Goal: Transaction & Acquisition: Book appointment/travel/reservation

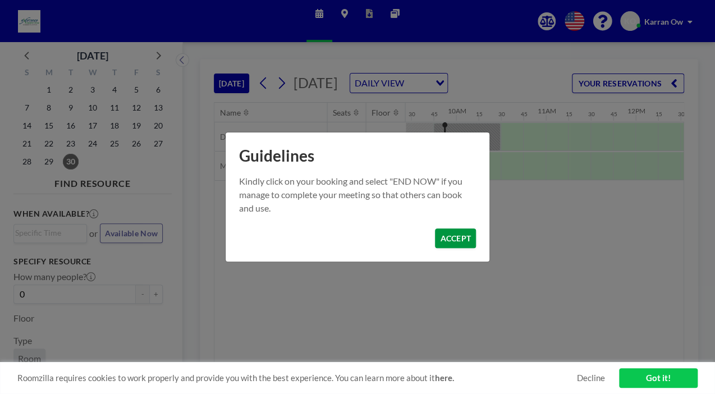
scroll to position [0, 853]
click at [458, 242] on button "ACCEPT" at bounding box center [455, 238] width 41 height 20
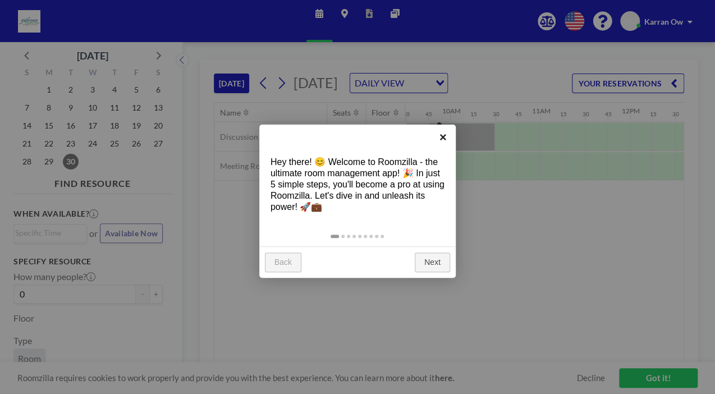
click at [443, 138] on link "×" at bounding box center [442, 137] width 25 height 25
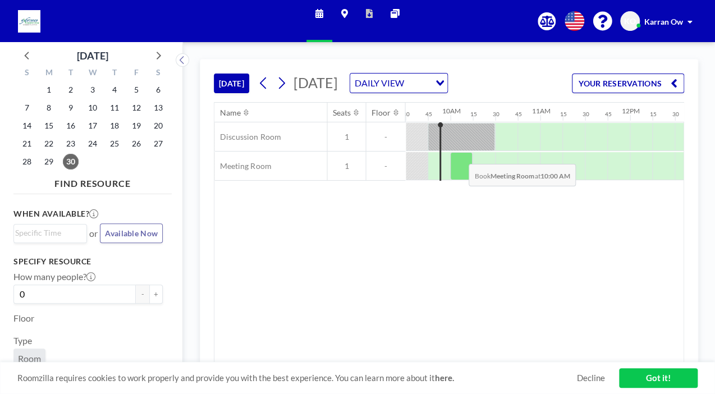
click at [458, 170] on div at bounding box center [461, 166] width 22 height 28
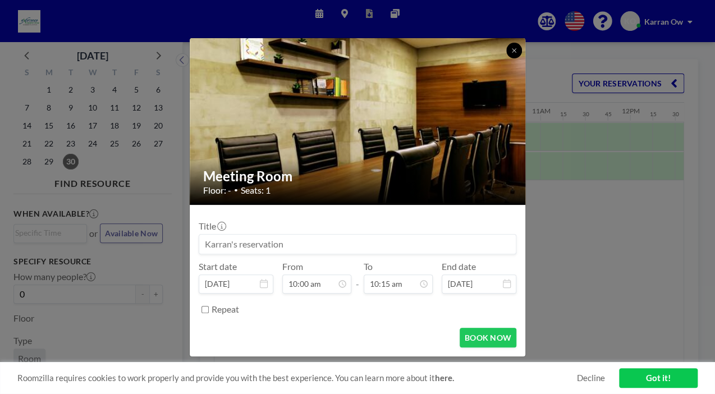
click at [512, 51] on icon at bounding box center [513, 50] width 7 height 7
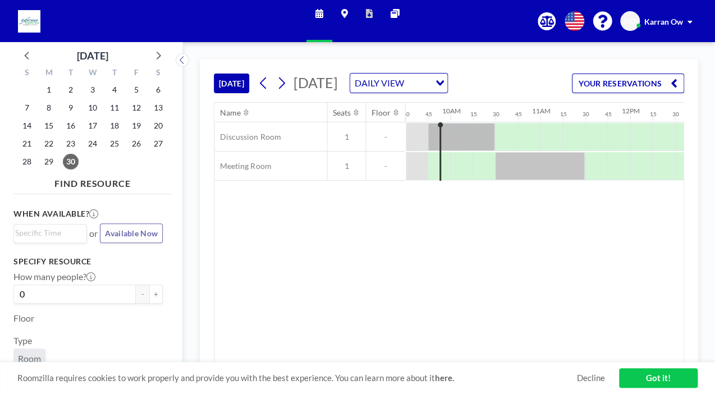
click at [236, 91] on button "[DATE]" at bounding box center [231, 83] width 35 height 20
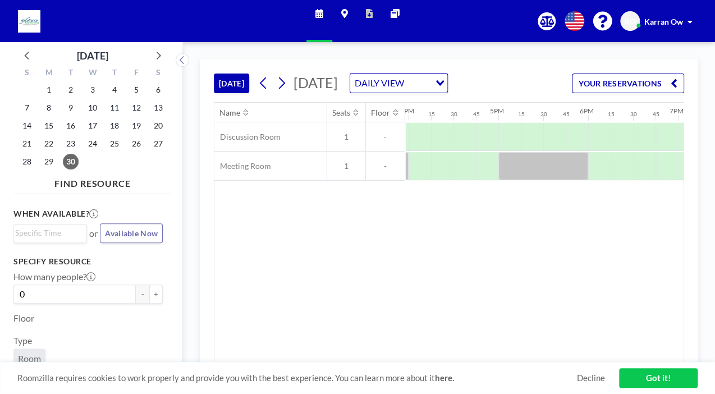
scroll to position [0, 1435]
drag, startPoint x: 560, startPoint y: 356, endPoint x: 459, endPoint y: 363, distance: 101.2
click at [459, 363] on div "[DATE] [DATE] DAILY VIEW Loading... YOUR RESERVATIONS Name Seats Floor 12AM 15 …" at bounding box center [449, 218] width 498 height 318
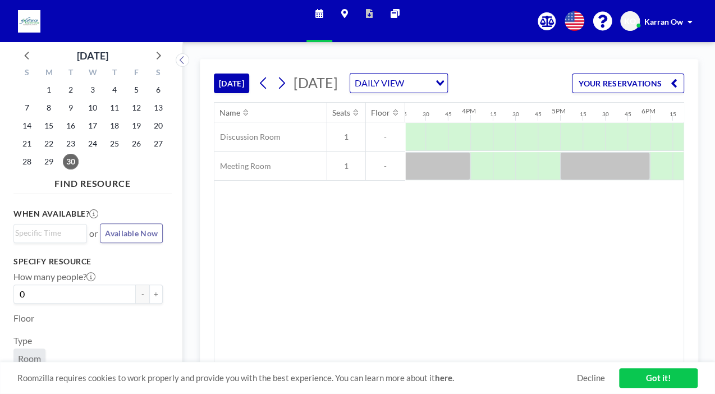
scroll to position [0, 1518]
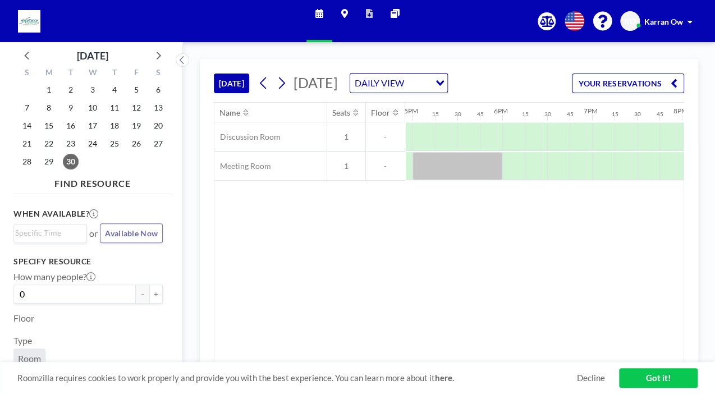
click at [445, 240] on div "Name Seats Floor 12AM 15 30 45 1AM 15 30 45 2AM 15 30 45 3AM 15 30 45 4AM 15 30…" at bounding box center [448, 233] width 469 height 260
click at [615, 90] on button "YOUR RESERVATIONS" at bounding box center [628, 83] width 112 height 20
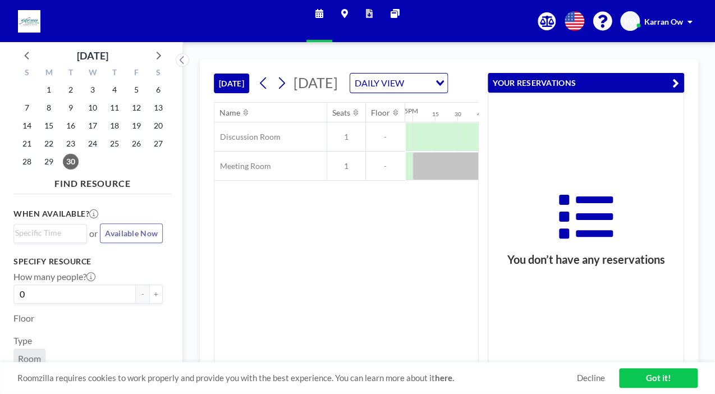
click at [673, 81] on icon "button" at bounding box center [675, 82] width 7 height 13
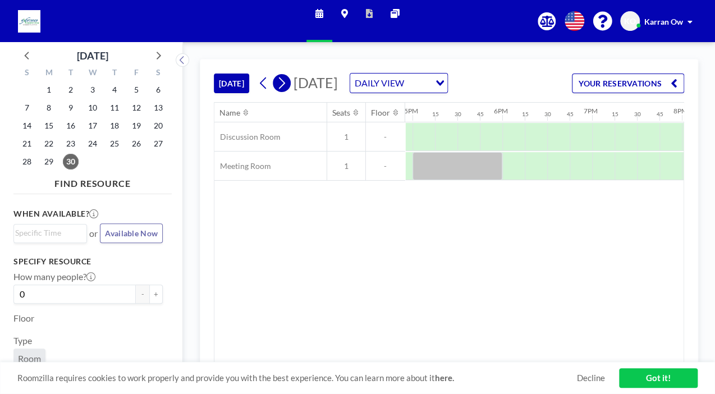
click at [283, 91] on icon at bounding box center [281, 83] width 11 height 17
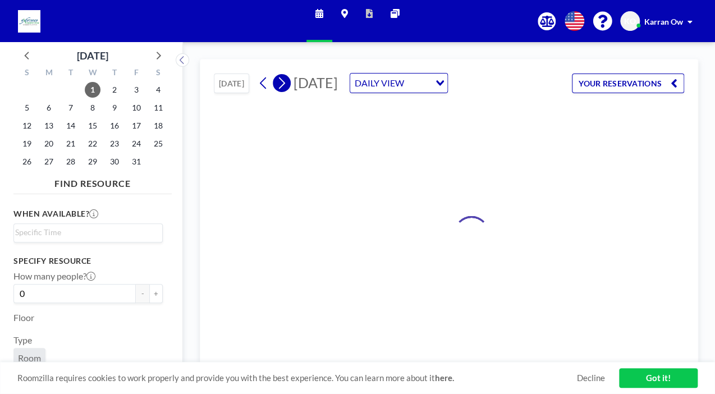
click at [283, 91] on icon at bounding box center [281, 83] width 11 height 17
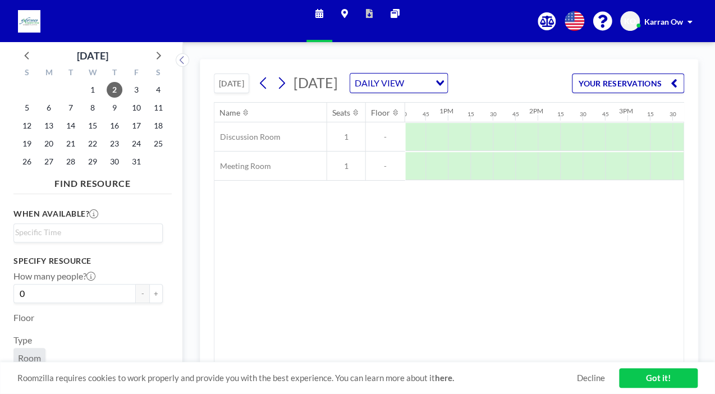
scroll to position [0, 1138]
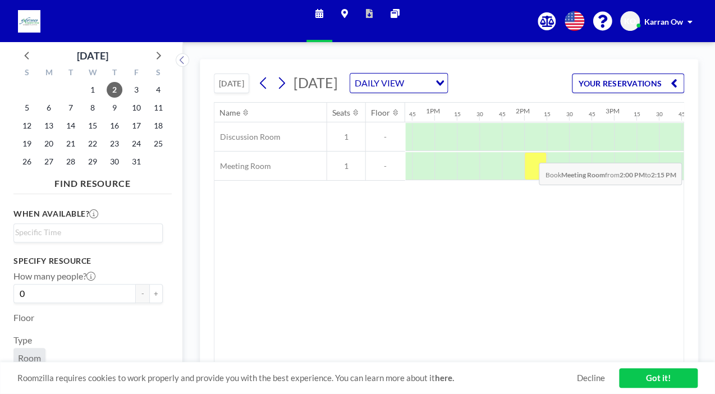
click at [530, 169] on div at bounding box center [535, 166] width 22 height 28
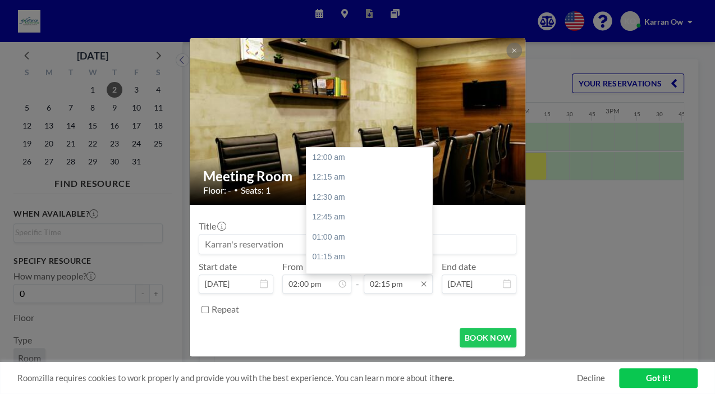
scroll to position [1138, 0]
click at [424, 285] on icon at bounding box center [423, 283] width 9 height 9
click at [342, 219] on div "03:00 pm" at bounding box center [371, 218] width 131 height 20
type input "03:00 pm"
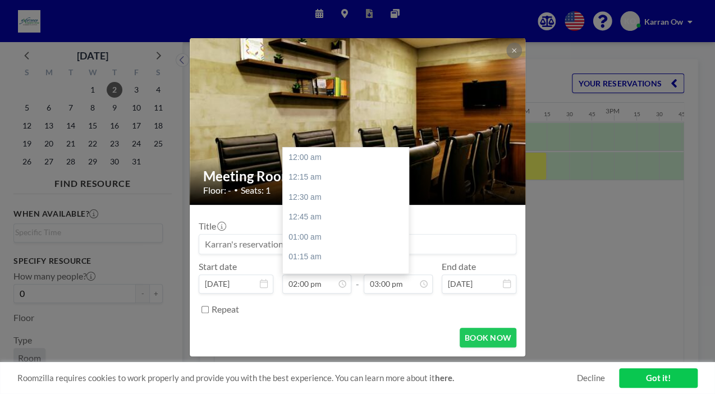
scroll to position [1118, 0]
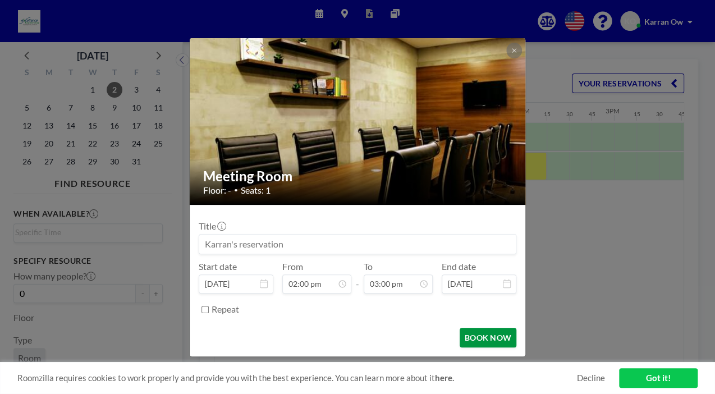
click at [494, 334] on button "BOOK NOW" at bounding box center [487, 338] width 57 height 20
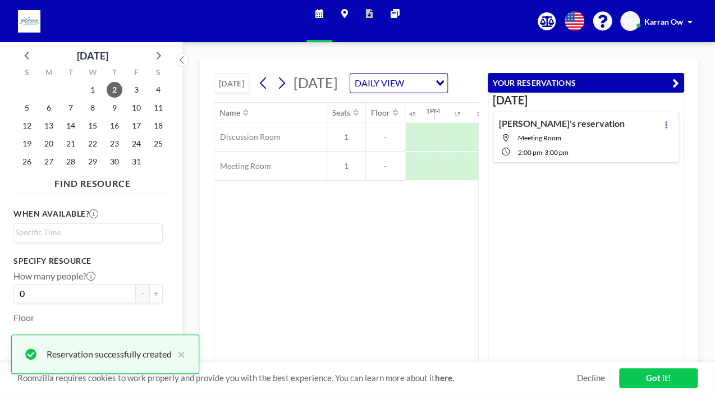
click at [651, 384] on link "Got it!" at bounding box center [658, 378] width 79 height 20
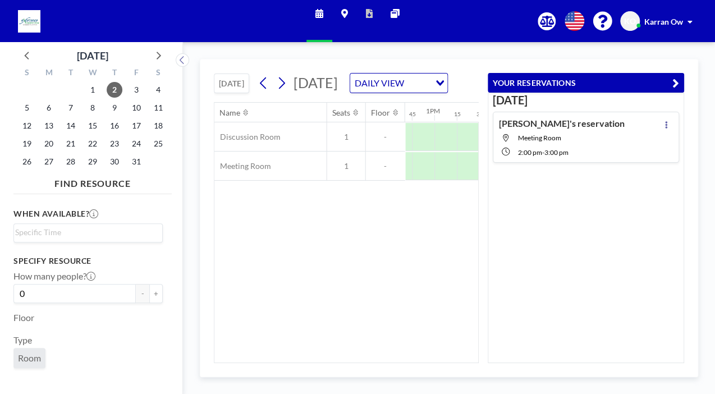
click at [437, 269] on div "Name Seats Floor 12AM 15 30 45 1AM 15 30 45 2AM 15 30 45 3AM 15 30 45 4AM 15 30…" at bounding box center [346, 233] width 264 height 260
click at [671, 81] on button "YOUR RESERVATIONS" at bounding box center [585, 83] width 196 height 20
